Goal: Information Seeking & Learning: Learn about a topic

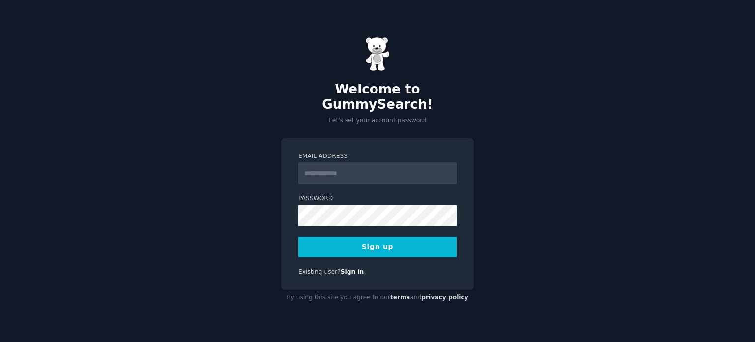
click at [258, 169] on div "Welcome to GummySearch! Let's set your account password Email Address Password …" at bounding box center [377, 171] width 755 height 342
click at [326, 162] on input "Email Address" at bounding box center [377, 173] width 158 height 22
type input "**********"
click at [344, 240] on button "Sign up" at bounding box center [377, 246] width 158 height 21
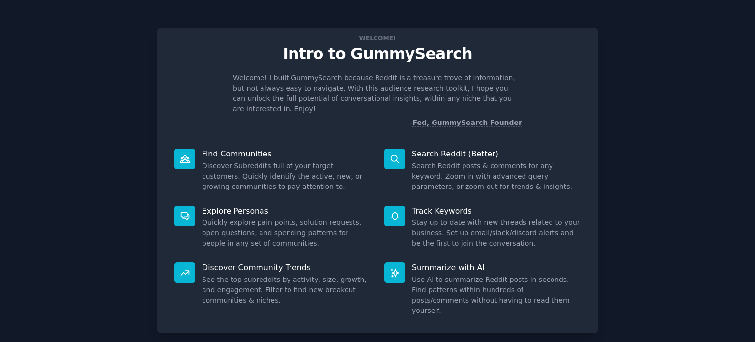
scroll to position [43, 0]
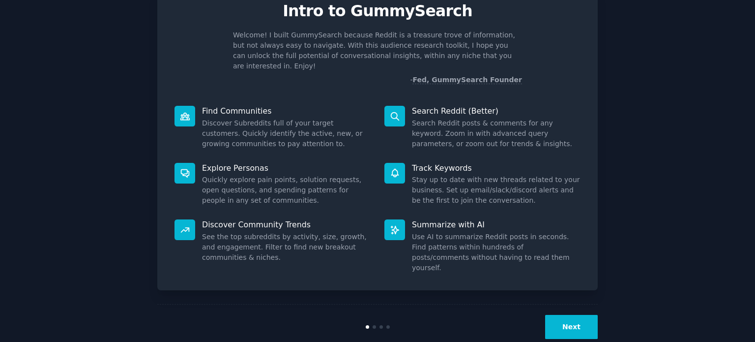
click at [564, 315] on button "Next" at bounding box center [571, 327] width 53 height 24
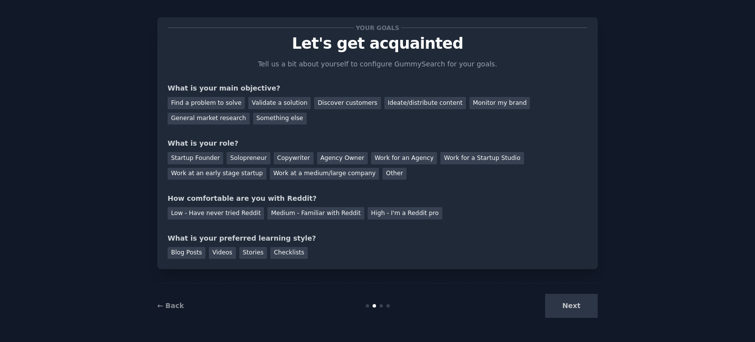
scroll to position [10, 0]
click at [219, 103] on div "Find a problem to solve" at bounding box center [206, 103] width 77 height 12
click at [202, 156] on div "Startup Founder" at bounding box center [196, 158] width 56 height 12
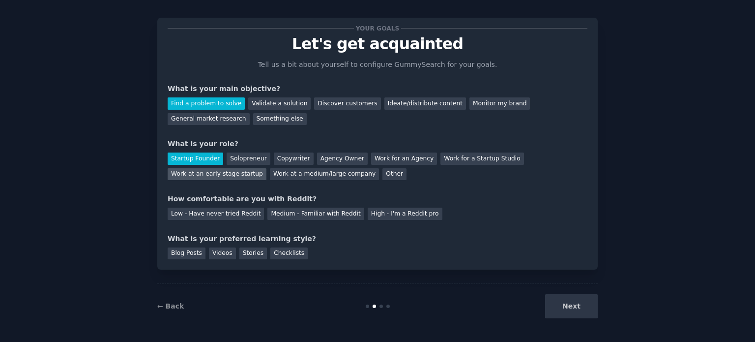
click at [266, 168] on div "Work at an early stage startup" at bounding box center [217, 174] width 99 height 12
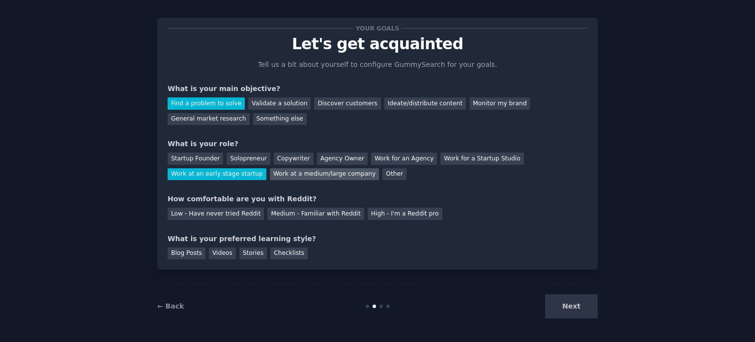
click at [270, 175] on div "Work at a medium/large company" at bounding box center [324, 174] width 109 height 12
click at [195, 219] on div "Your goals Let's get acquainted Tell us a bit about yourself to configure Gummy…" at bounding box center [378, 143] width 420 height 231
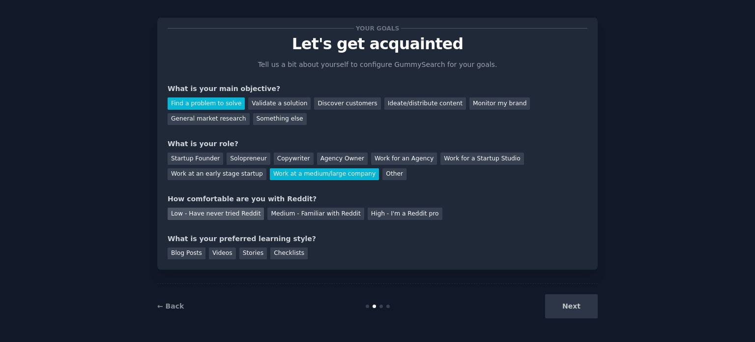
click at [191, 212] on div "Low - Have never tried Reddit" at bounding box center [216, 213] width 96 height 12
click at [577, 302] on div "Next" at bounding box center [524, 306] width 147 height 24
click at [196, 254] on div "Blog Posts" at bounding box center [187, 253] width 38 height 12
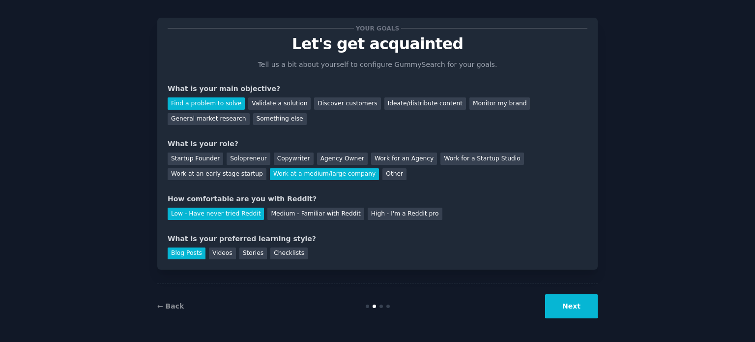
click at [554, 321] on div "← Back Next" at bounding box center [377, 305] width 440 height 45
click at [556, 312] on button "Next" at bounding box center [571, 306] width 53 height 24
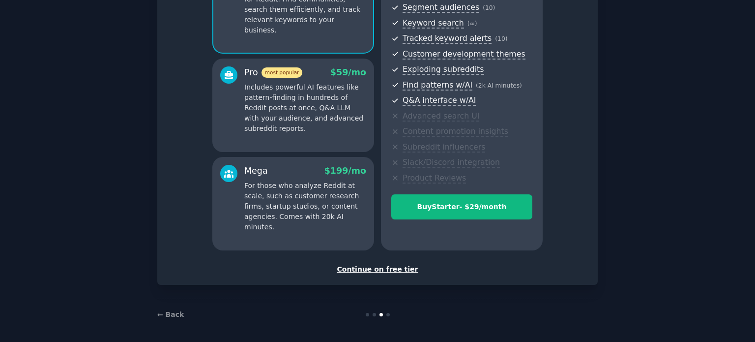
scroll to position [129, 0]
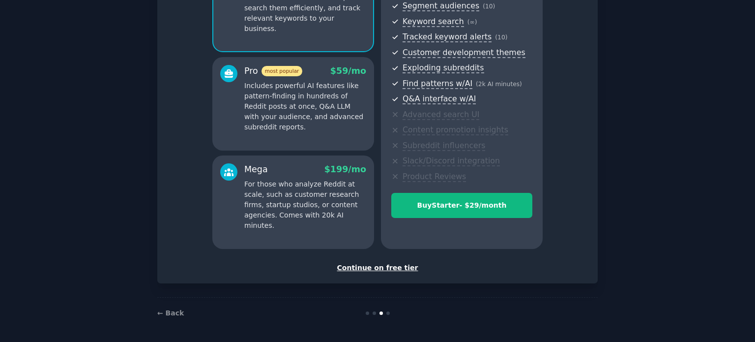
click at [367, 264] on div "Continue on free tier" at bounding box center [378, 267] width 420 height 10
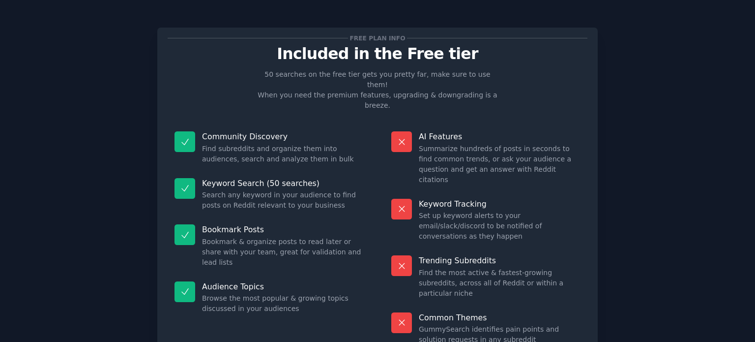
scroll to position [41, 0]
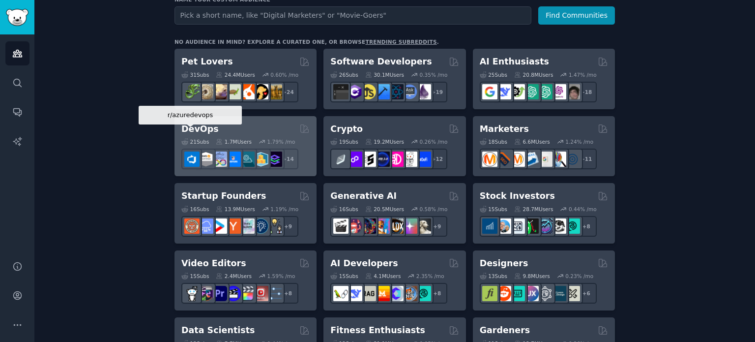
scroll to position [142, 0]
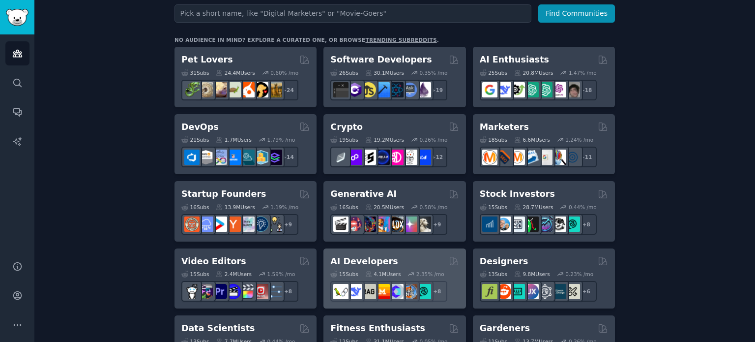
click at [370, 261] on h2 "AI Developers" at bounding box center [363, 261] width 67 height 12
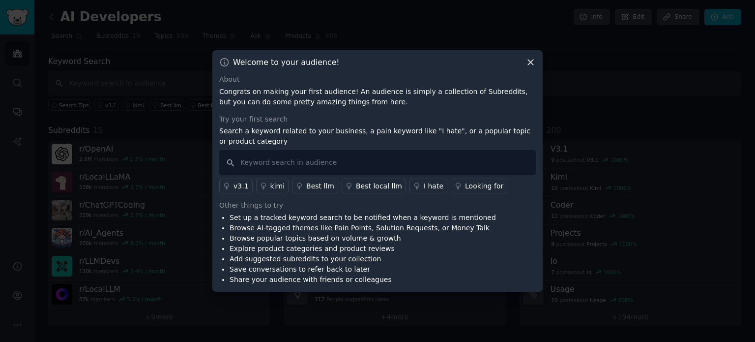
click at [533, 61] on icon at bounding box center [530, 62] width 10 height 10
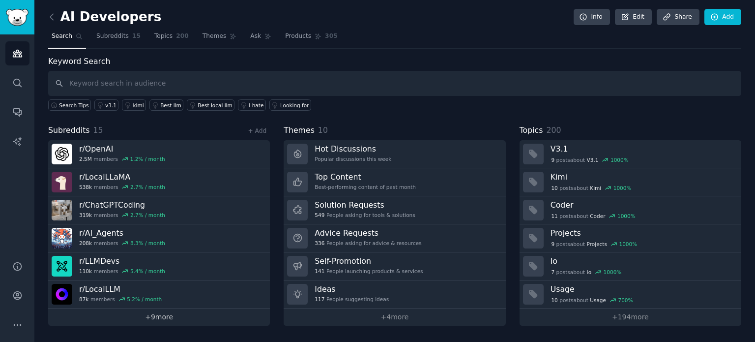
click at [164, 311] on link "+ 9 more" at bounding box center [159, 316] width 222 height 17
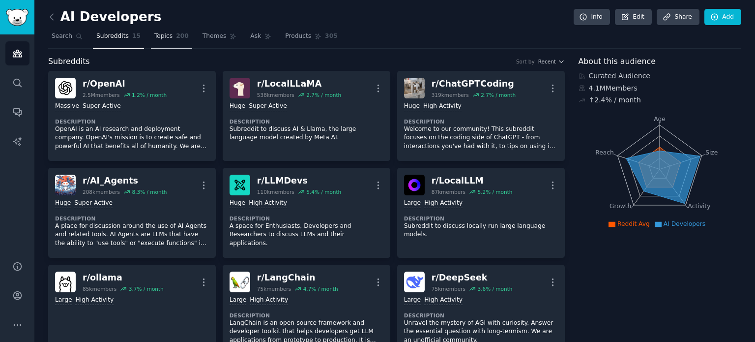
click at [161, 35] on span "Topics" at bounding box center [163, 36] width 18 height 9
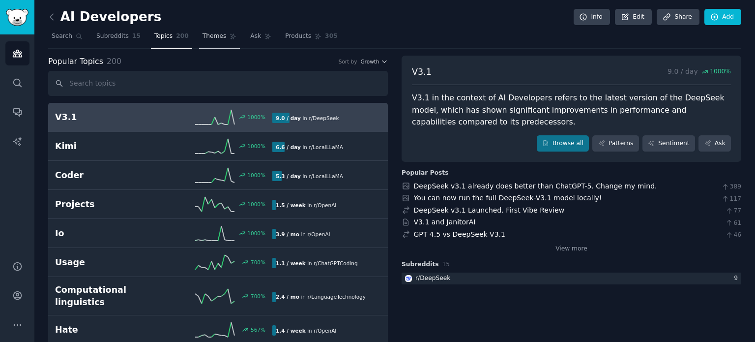
click at [204, 33] on span "Themes" at bounding box center [214, 36] width 24 height 9
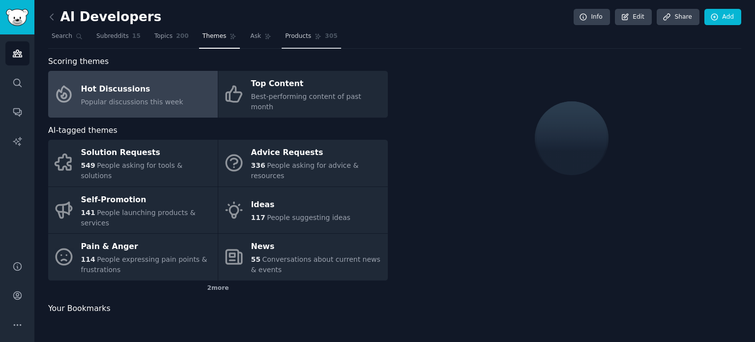
click at [306, 36] on link "Products 305" at bounding box center [311, 39] width 59 height 20
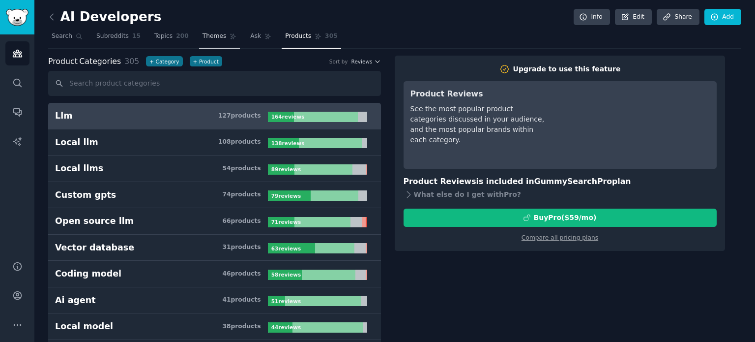
click at [226, 39] on link "Themes" at bounding box center [219, 39] width 41 height 20
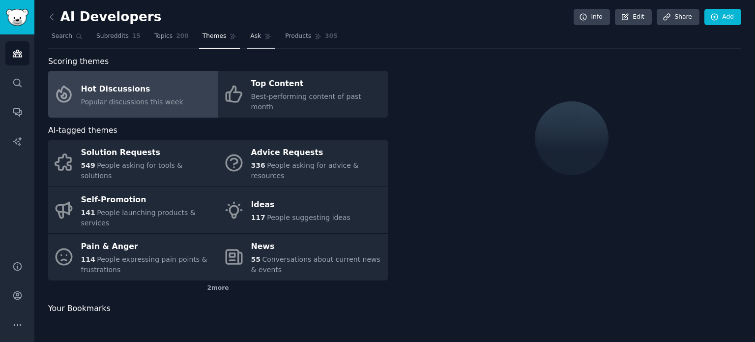
click at [250, 37] on span "Ask" at bounding box center [255, 36] width 11 height 9
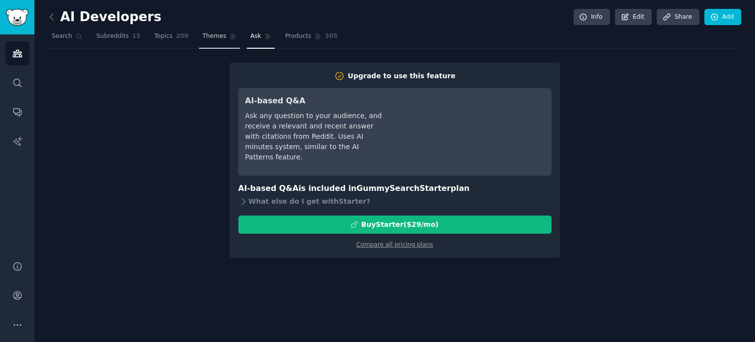
click at [209, 31] on link "Themes" at bounding box center [219, 39] width 41 height 20
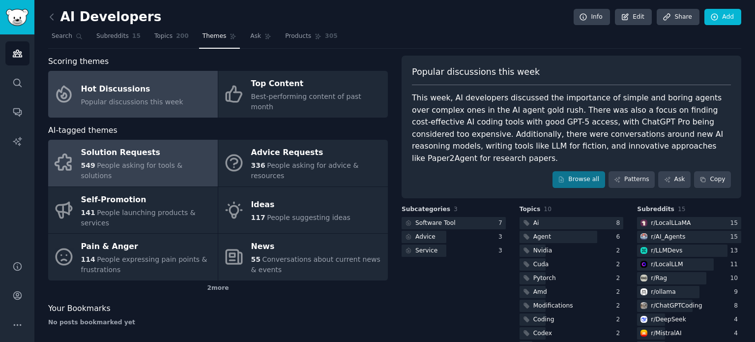
click at [167, 145] on div "Solution Requests" at bounding box center [147, 153] width 132 height 16
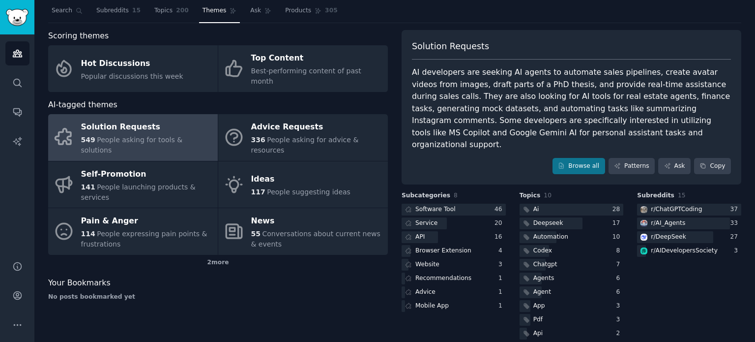
scroll to position [25, 0]
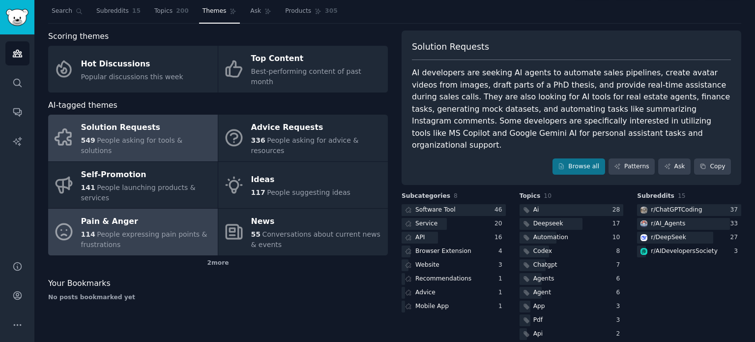
click at [132, 230] on span "People expressing pain points & frustrations" at bounding box center [144, 239] width 126 height 18
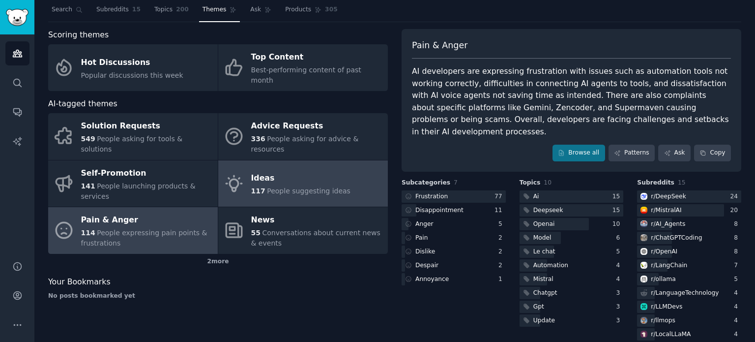
scroll to position [16, 0]
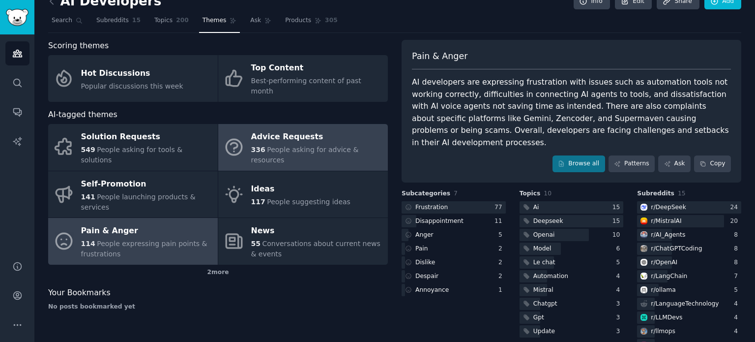
click at [293, 129] on div "Advice Requests" at bounding box center [317, 137] width 132 height 16
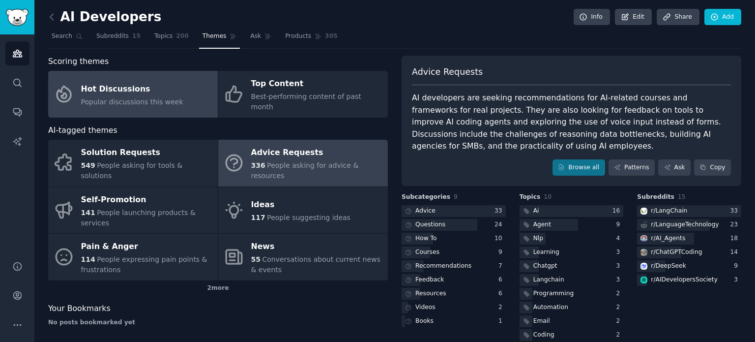
click at [200, 79] on link "Hot Discussions Popular discussions this week" at bounding box center [133, 94] width 170 height 47
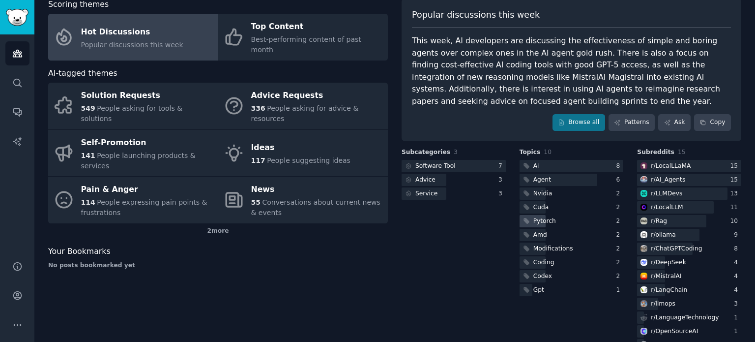
scroll to position [57, 0]
click at [661, 175] on div "r/ AI_Agents" at bounding box center [668, 179] width 34 height 9
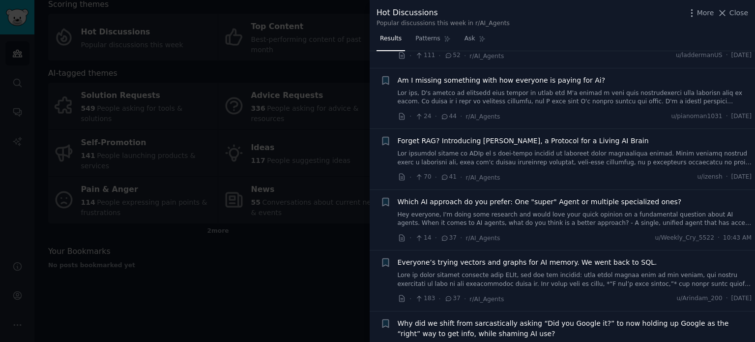
scroll to position [210, 0]
click at [561, 137] on div "Forget RAG? Introducing [PERSON_NAME], a Protocol for a Living AI Brain" at bounding box center [575, 152] width 354 height 31
click at [559, 137] on span "Forget RAG? Introducing [PERSON_NAME], a Protocol for a Living AI Brain" at bounding box center [523, 142] width 251 height 10
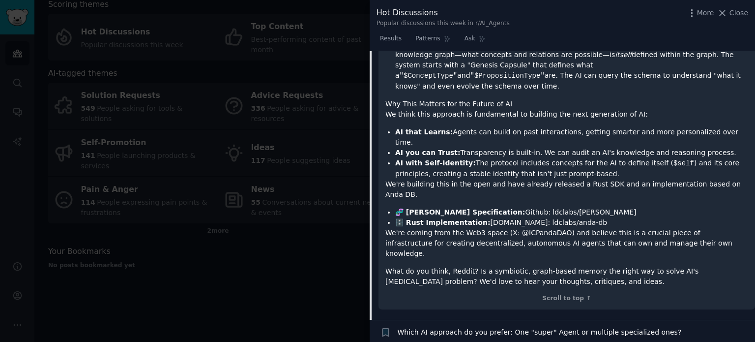
scroll to position [1063, 0]
drag, startPoint x: 519, startPoint y: 101, endPoint x: 495, endPoint y: 105, distance: 24.4
click at [537, 207] on li "🧬 [PERSON_NAME] Specification: Github: ldclabs/[PERSON_NAME]" at bounding box center [571, 212] width 353 height 10
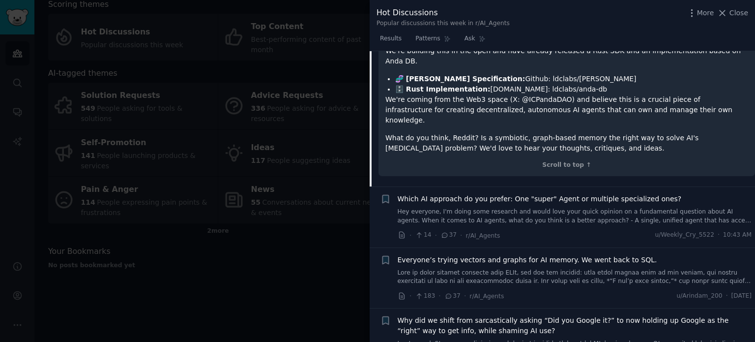
scroll to position [1197, 0]
click at [547, 254] on span "Everyone’s trying vectors and graphs for AI memory. We went back to SQL." at bounding box center [528, 259] width 260 height 10
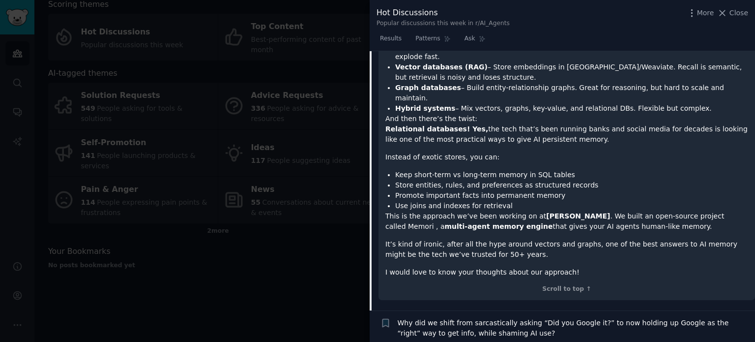
scroll to position [603, 0]
click at [295, 244] on div at bounding box center [377, 171] width 755 height 342
